Goal: Contribute content: Contribute content

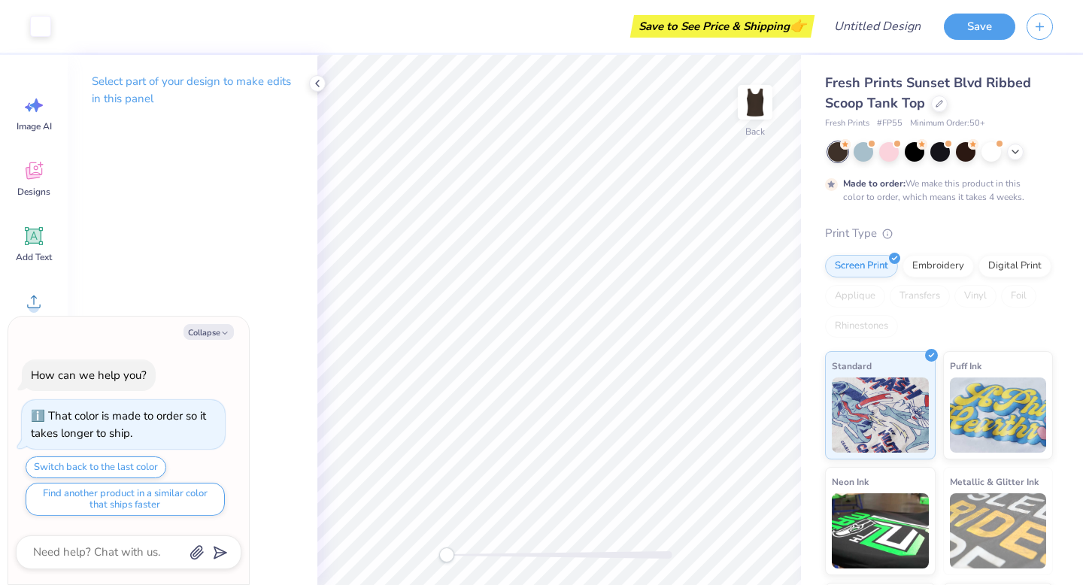
click at [916, 211] on div "Fresh Prints Sunset Blvd Ribbed Scoop Tank Top Fresh Prints # FP55 Minimum Orde…" at bounding box center [939, 382] width 228 height 618
click at [769, 32] on div "Save to See Price & Shipping 👉" at bounding box center [722, 26] width 177 height 23
click at [838, 29] on div "Art colors Save to See Price & Shipping 👉 Design Title Save" at bounding box center [541, 26] width 1083 height 53
type textarea "x"
type input "b"
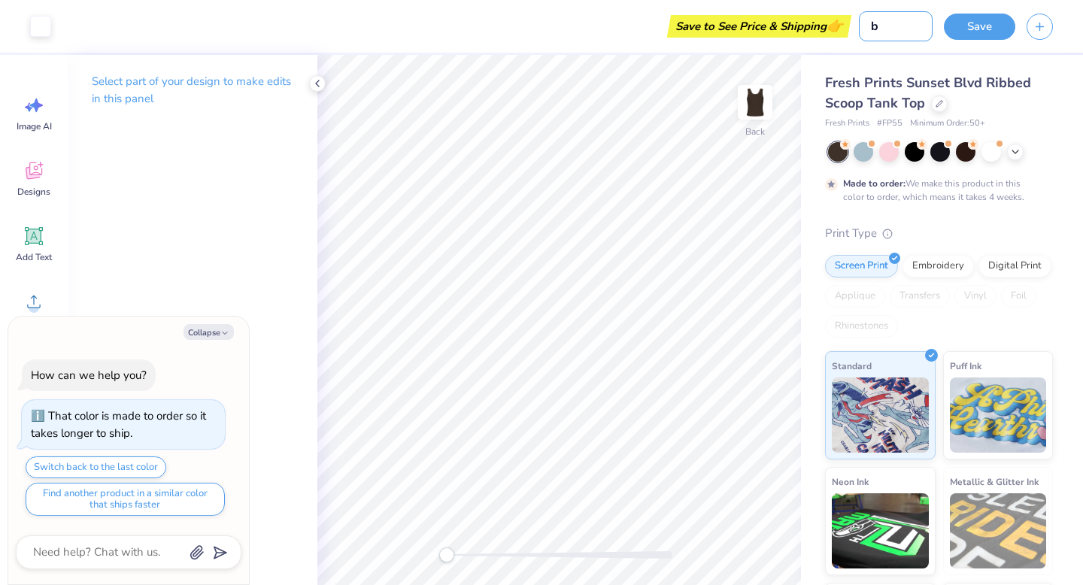
type textarea "x"
type input "bi"
type textarea "x"
type input "big"
type textarea "x"
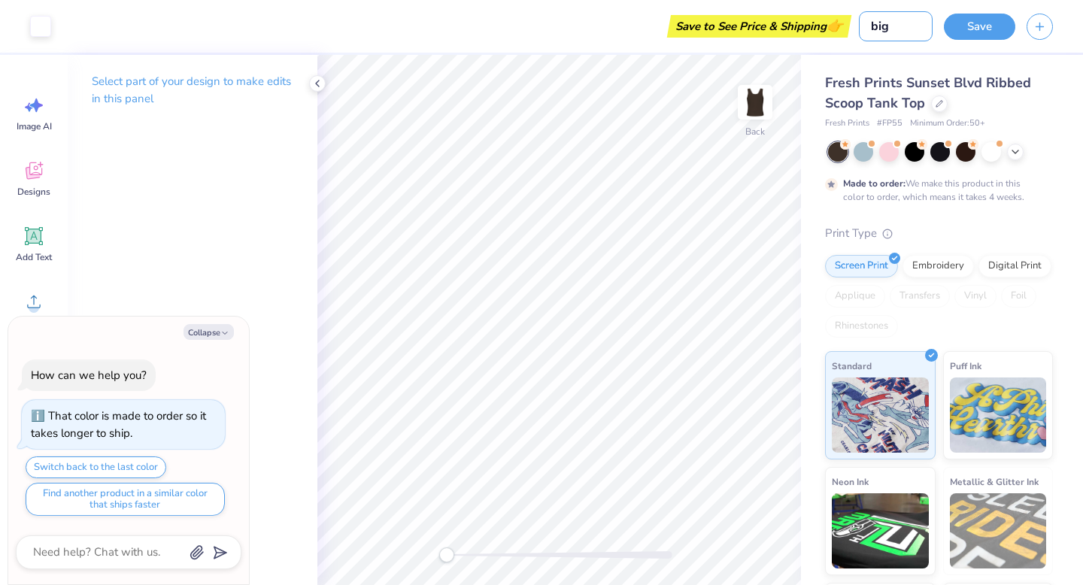
type input "big"
type textarea "x"
type input "[PERSON_NAME]"
type textarea "x"
type input "big li"
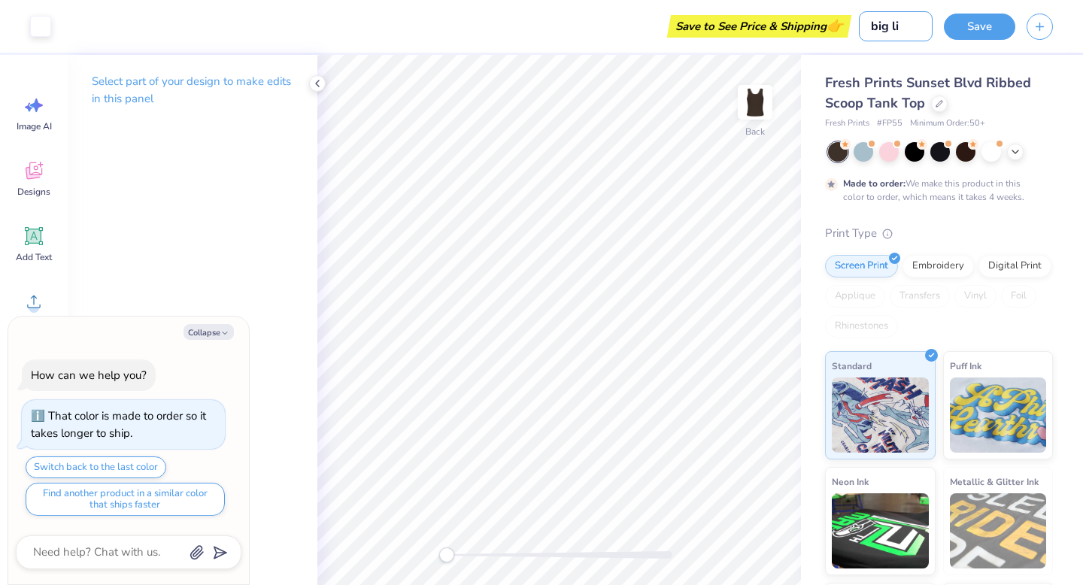
type textarea "x"
type input "big lit"
type textarea "x"
type input "big litt"
type textarea "x"
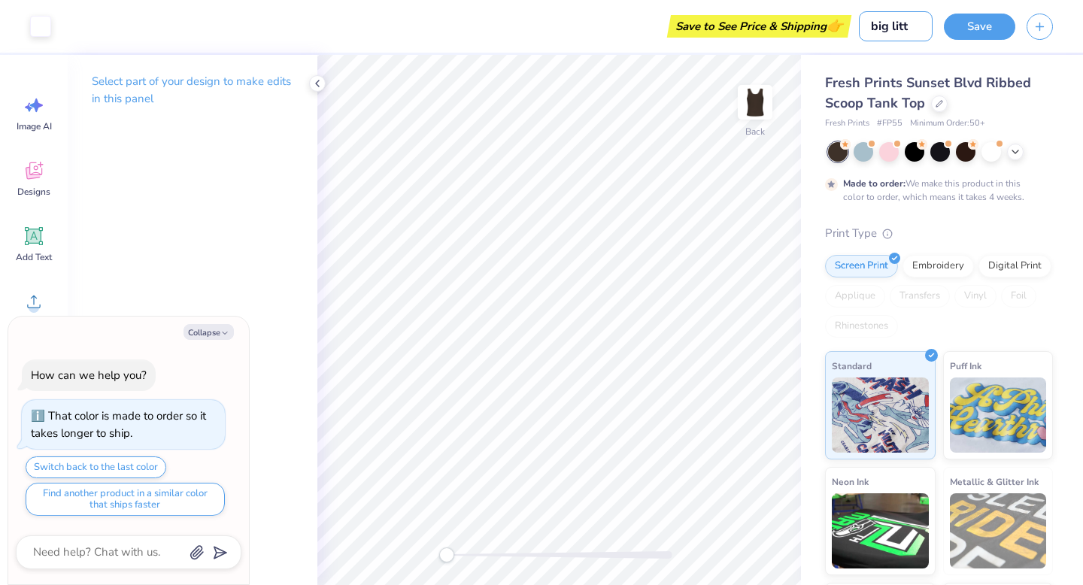
type input "big littl"
type textarea "x"
type input "big littlr"
type textarea "x"
type input "big littlr"
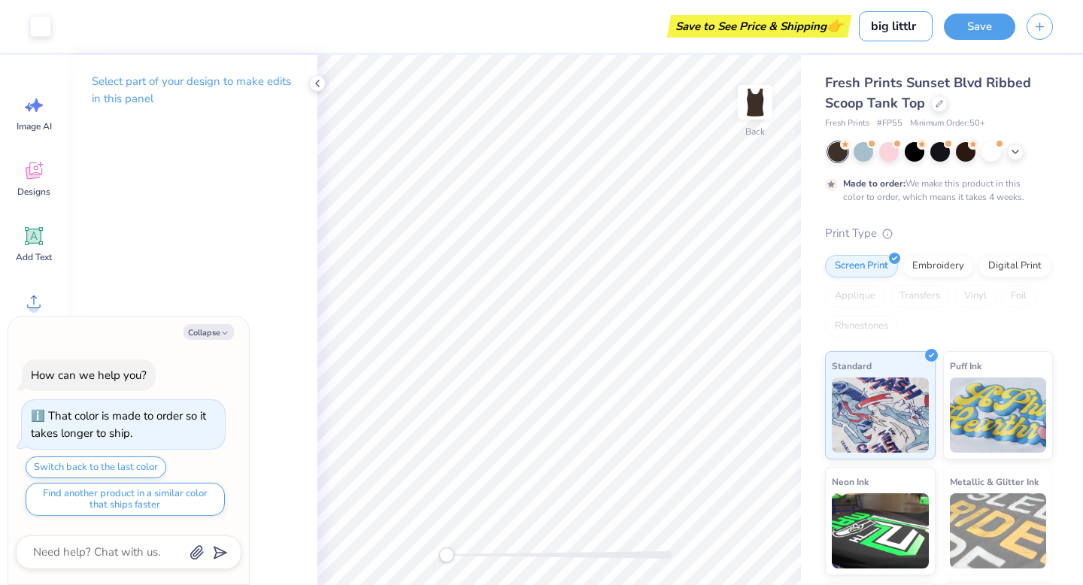
type textarea "x"
type input "big littlr"
type textarea "x"
type input "big littl"
type textarea "x"
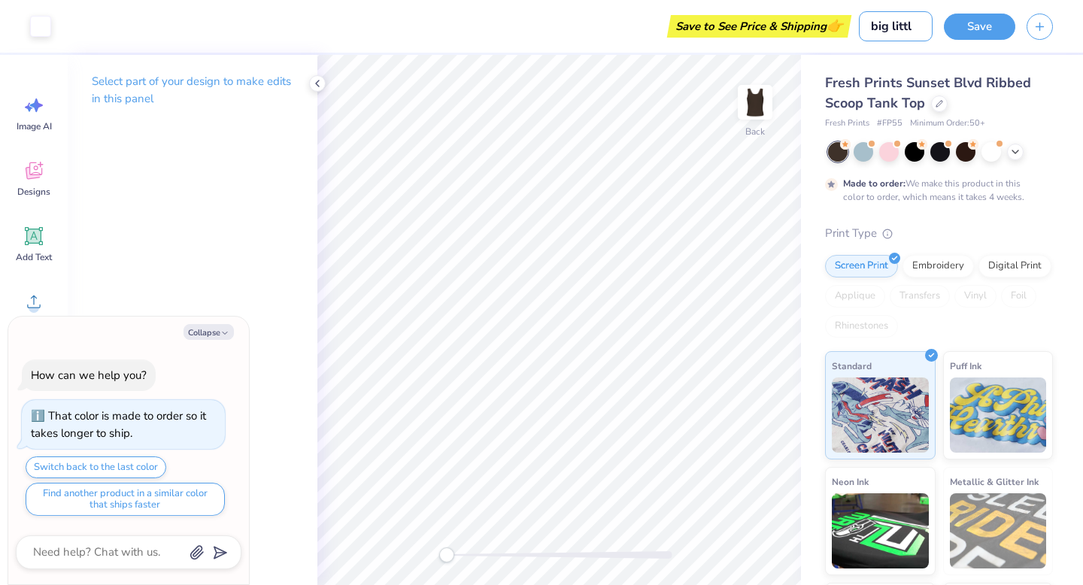
type input "big little"
type textarea "x"
type input "big little"
click at [994, 28] on button "Save" at bounding box center [979, 24] width 71 height 26
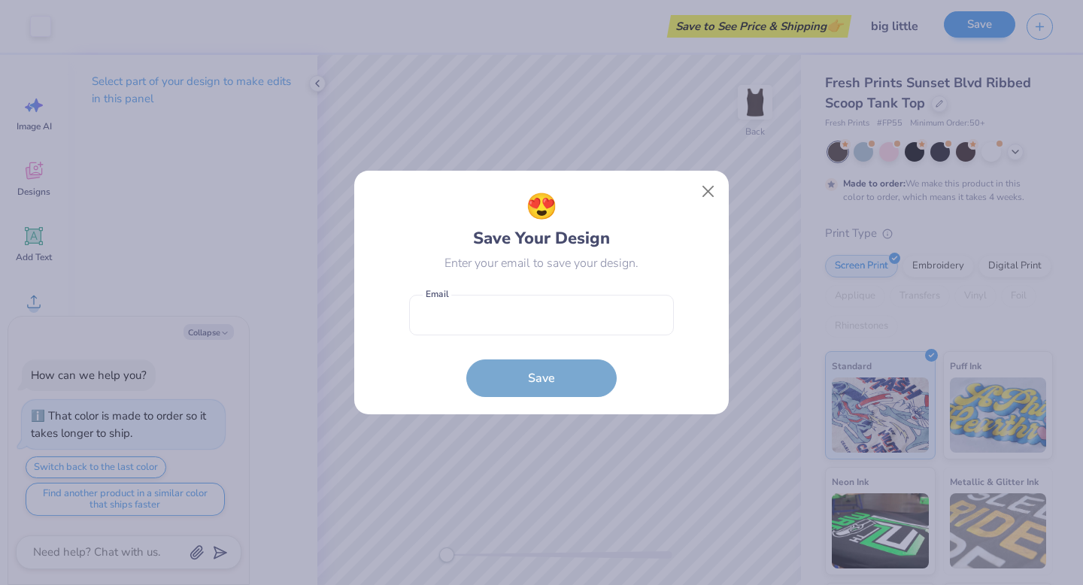
type textarea "x"
click at [556, 365] on form "Email is a required field Email Save" at bounding box center [541, 342] width 265 height 111
click at [708, 186] on button "Close" at bounding box center [708, 192] width 29 height 29
